Goal: Book appointment/travel/reservation

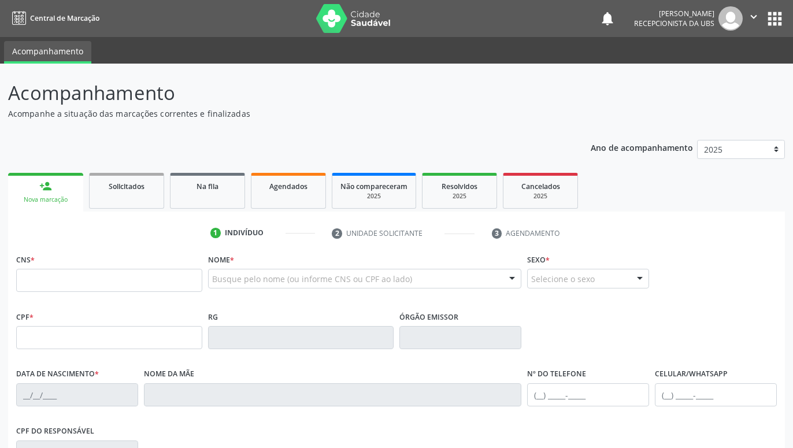
click at [155, 275] on input "text" at bounding box center [109, 280] width 186 height 23
type input "704 6091 5064 6224"
type input "118.474.044-56"
type input "[DATE]"
type input "[PERSON_NAME]"
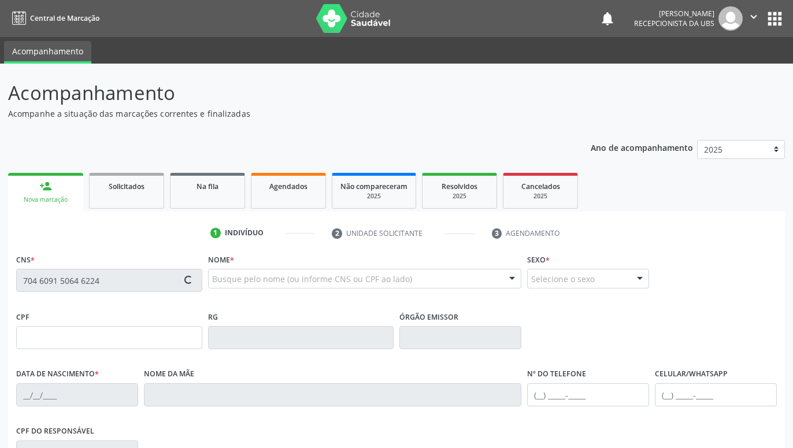
type input "[PHONE_NUMBER]"
type input "1146"
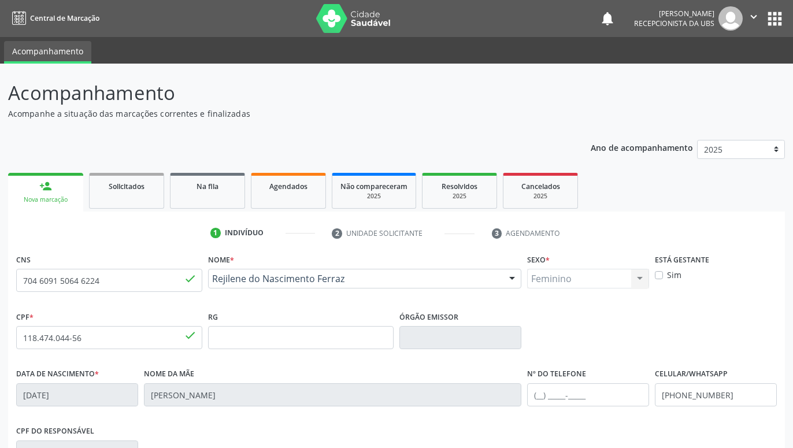
scroll to position [179, 0]
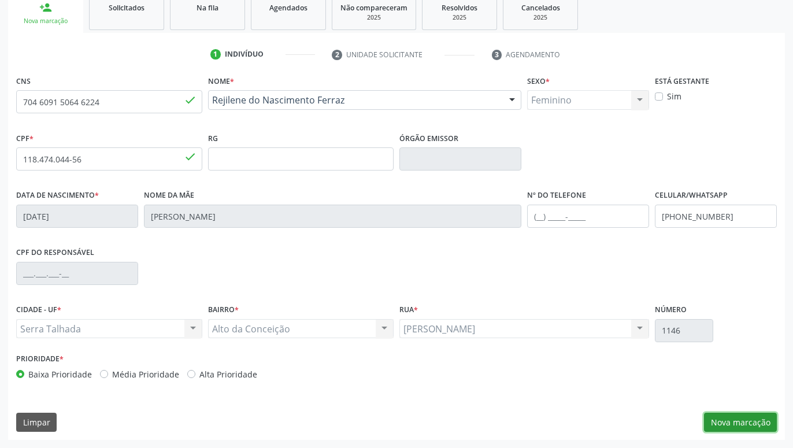
drag, startPoint x: 740, startPoint y: 418, endPoint x: 732, endPoint y: 411, distance: 10.2
click at [740, 418] on button "Nova marcação" at bounding box center [740, 423] width 73 height 20
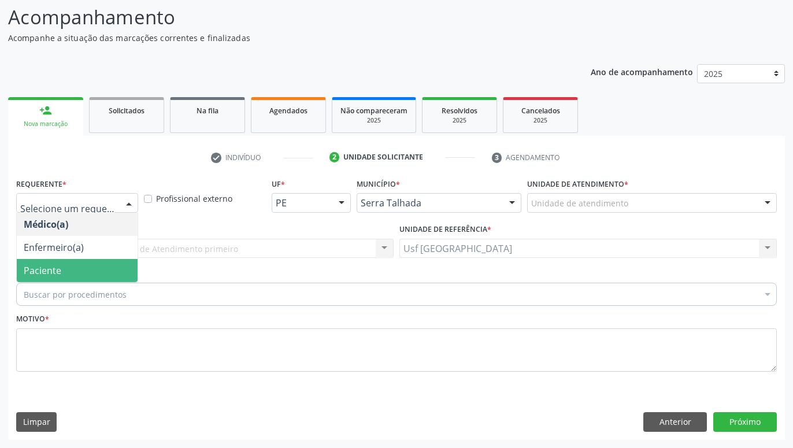
click at [62, 265] on span "Paciente" at bounding box center [77, 270] width 121 height 23
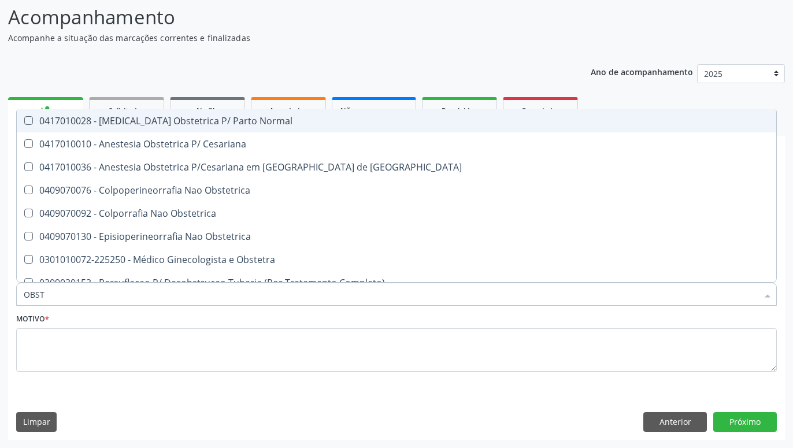
type input "OBSTE"
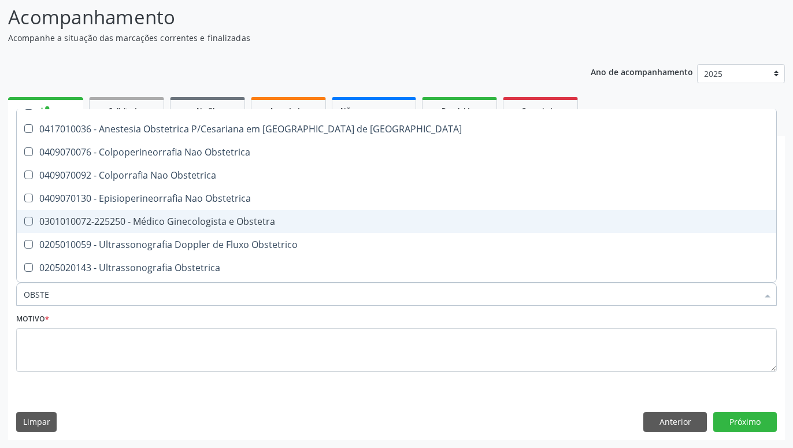
scroll to position [58, 0]
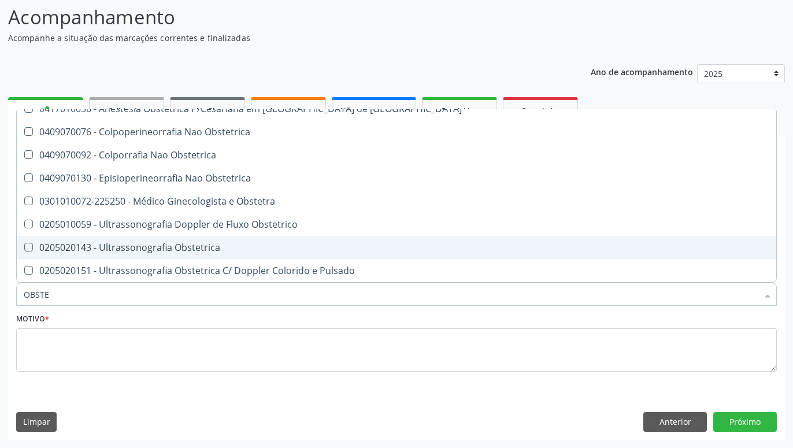
click at [209, 250] on div "0205020143 - Ultrassonografia Obstetrica" at bounding box center [397, 247] width 746 height 9
checkbox Obstetrica "true"
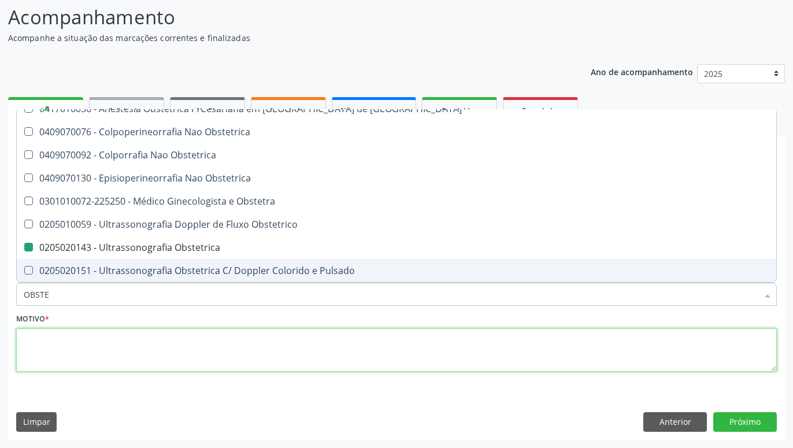
click at [244, 354] on textarea at bounding box center [396, 350] width 761 height 44
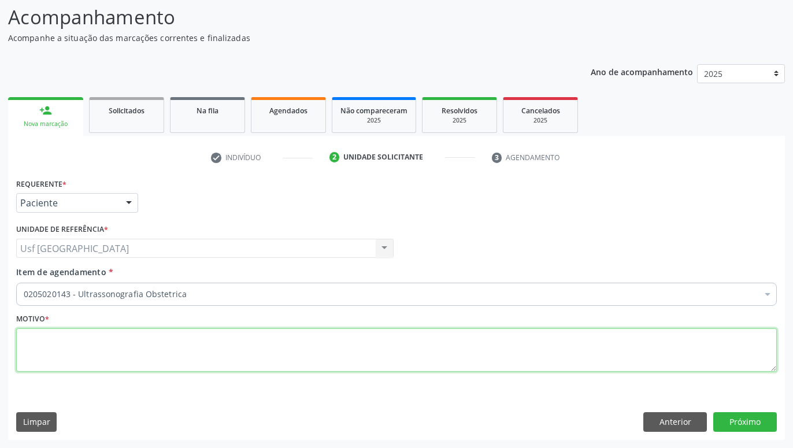
scroll to position [0, 0]
type textarea "GESTANTE"
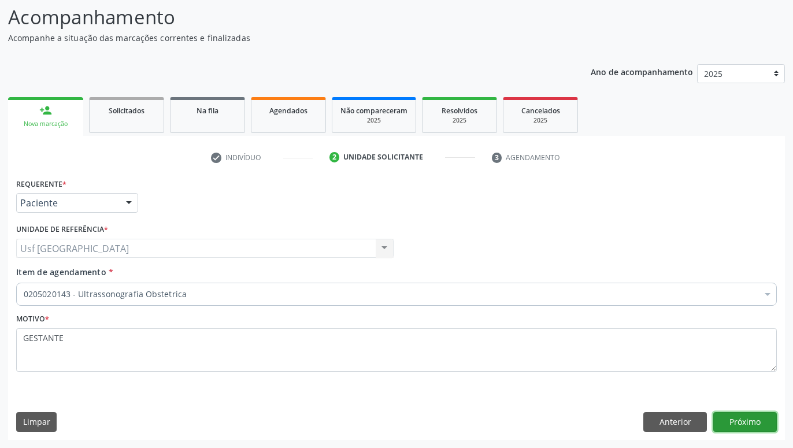
click at [738, 421] on button "Próximo" at bounding box center [745, 422] width 64 height 20
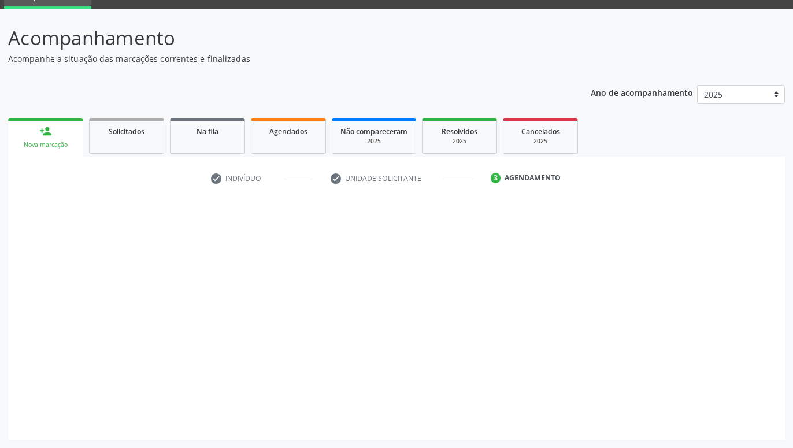
scroll to position [55, 0]
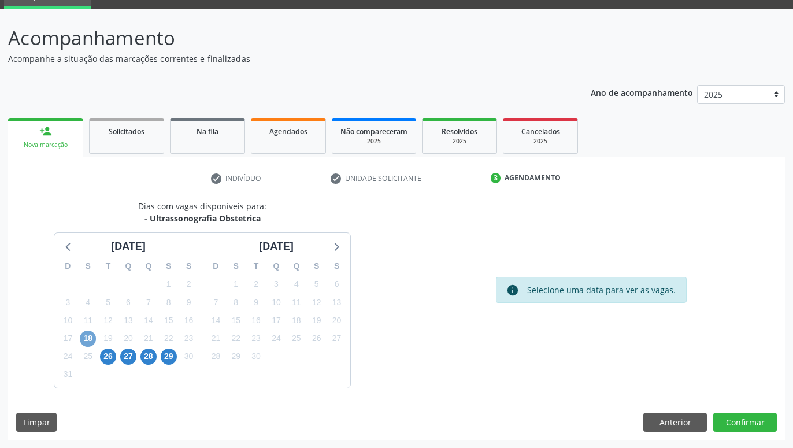
click at [92, 335] on span "18" at bounding box center [88, 339] width 16 height 16
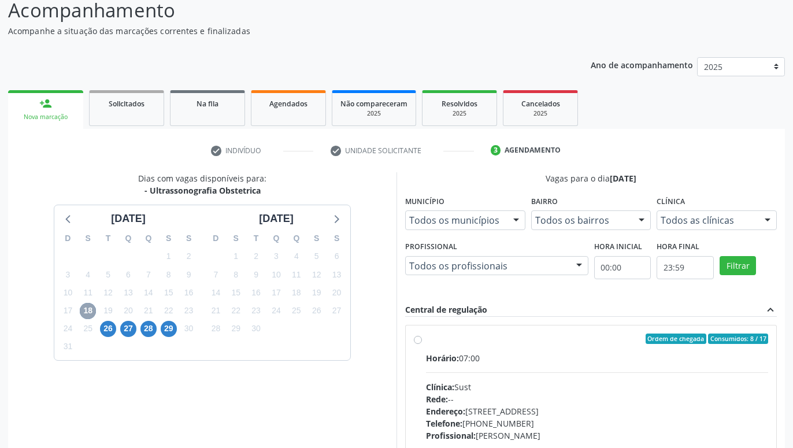
scroll to position [114, 0]
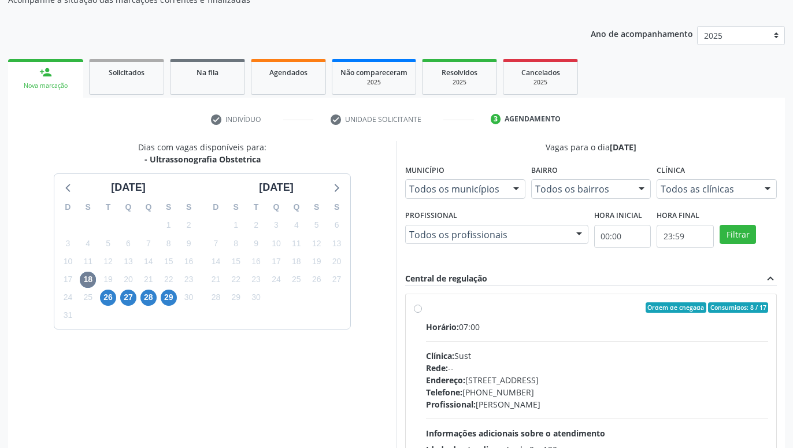
drag, startPoint x: 415, startPoint y: 307, endPoint x: 385, endPoint y: 306, distance: 29.5
click at [426, 307] on label "Ordem de chegada Consumidos: 8 / 17 Horário: 07:00 Clínica: Sust Rede: -- Ender…" at bounding box center [597, 390] width 342 height 177
click at [416, 307] on input "Ordem de chegada Consumidos: 8 / 17 Horário: 07:00 Clínica: Sust Rede: -- Ender…" at bounding box center [418, 307] width 8 height 10
radio input "true"
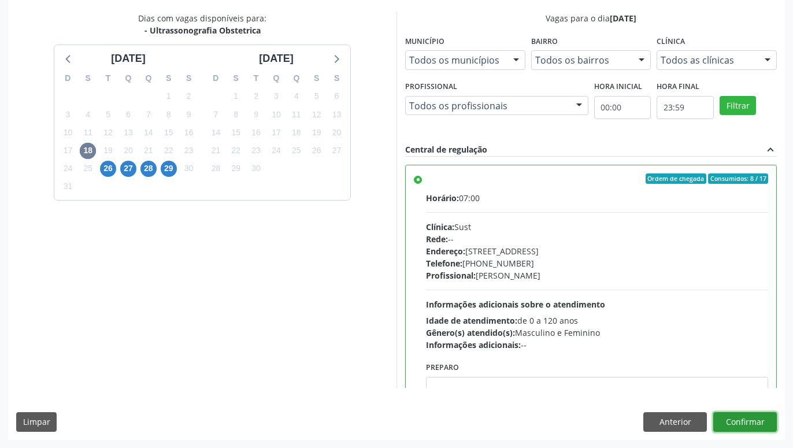
click at [748, 422] on button "Confirmar" at bounding box center [745, 422] width 64 height 20
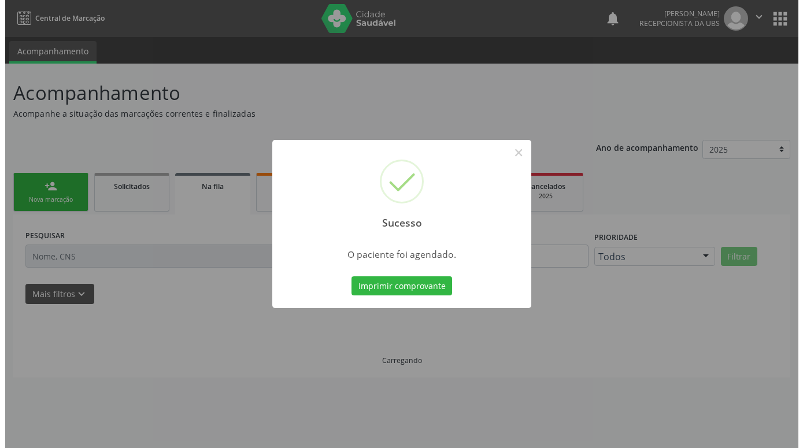
scroll to position [0, 0]
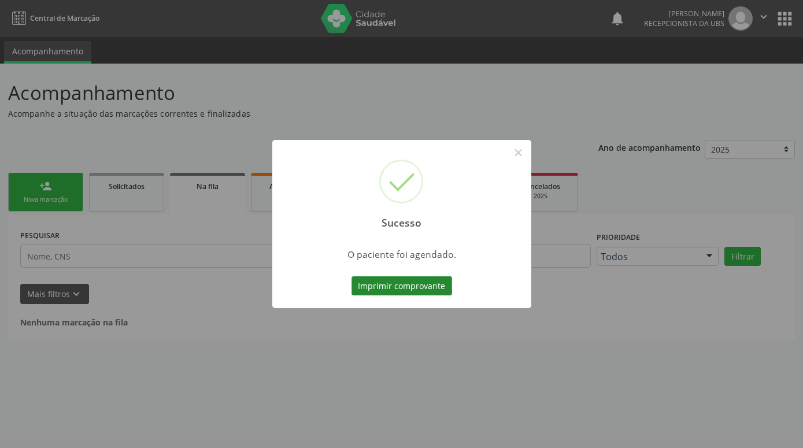
click at [435, 281] on button "Imprimir comprovante" at bounding box center [401, 286] width 101 height 20
